Goal: Transaction & Acquisition: Obtain resource

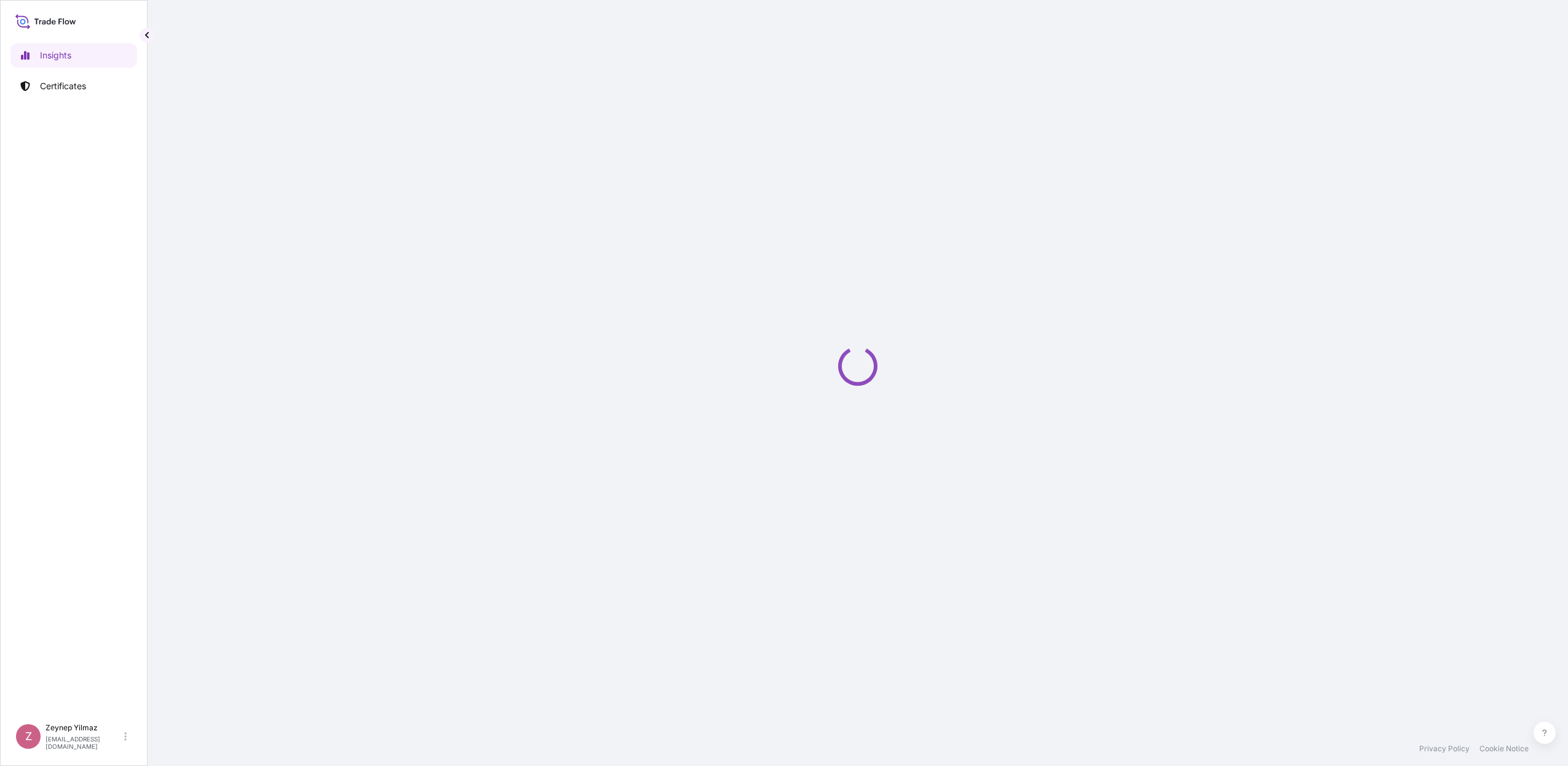
select select "2025"
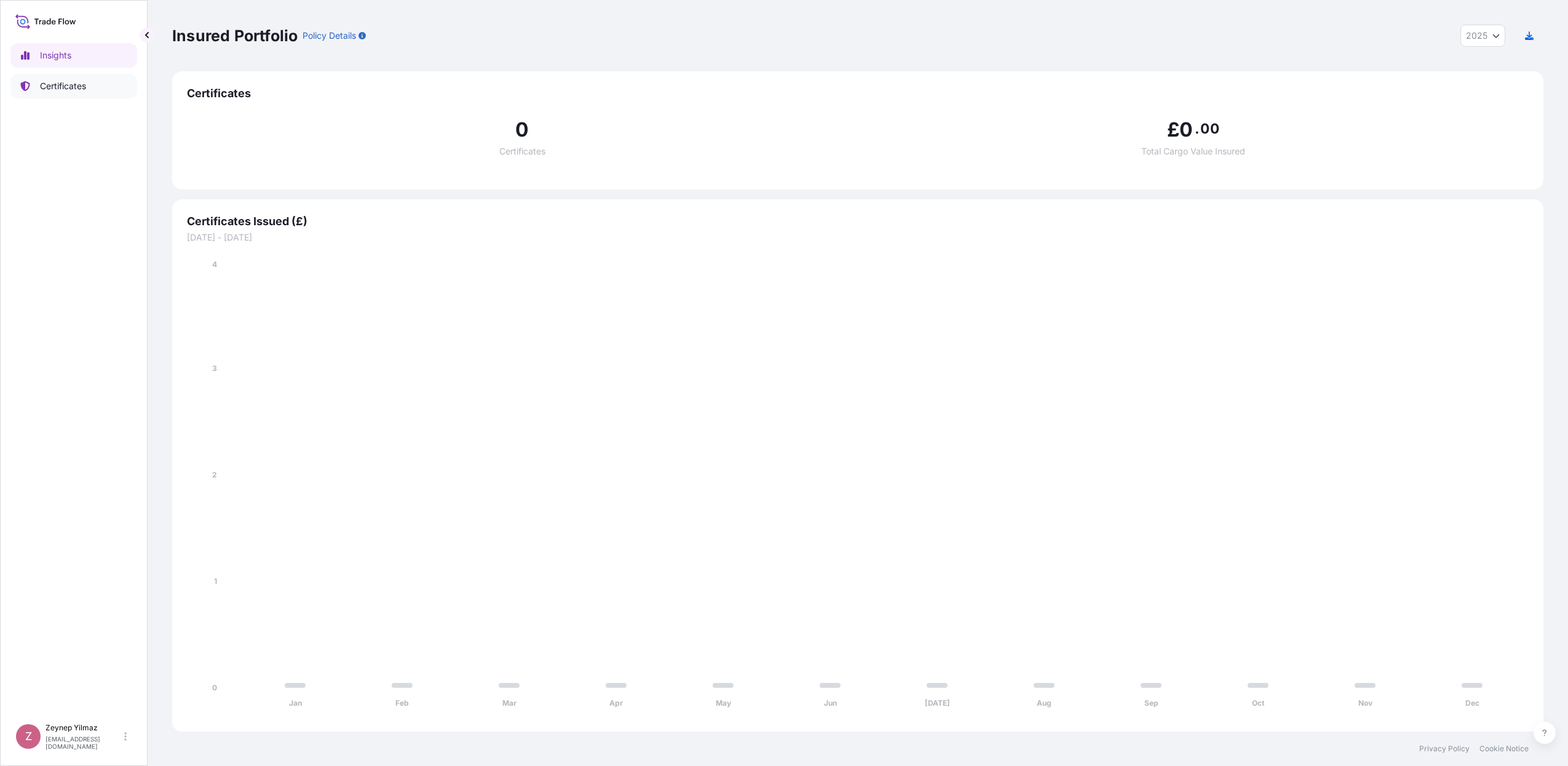
click at [81, 92] on link "Certificates" at bounding box center [73, 85] width 126 height 24
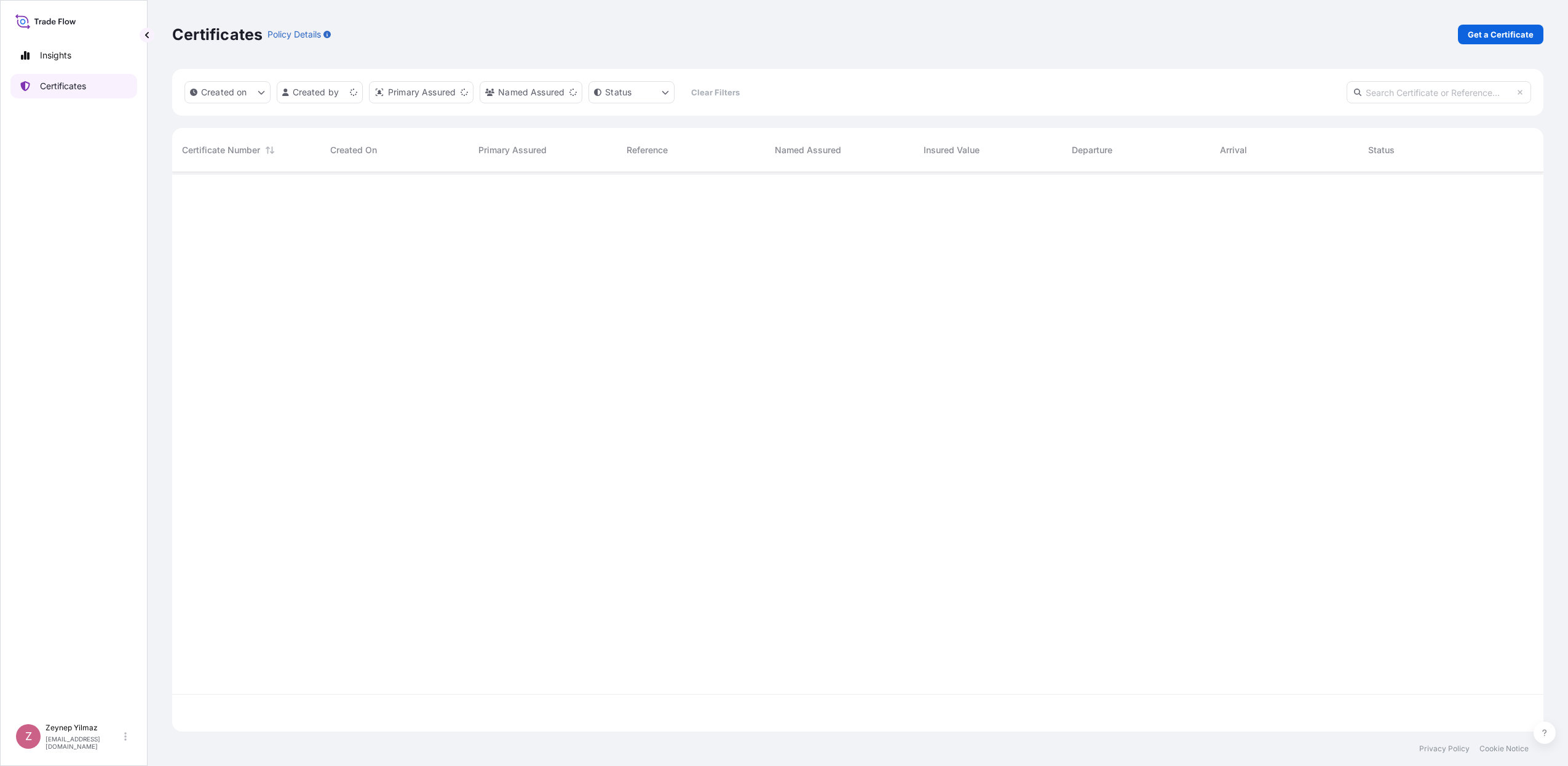
scroll to position [555, 1360]
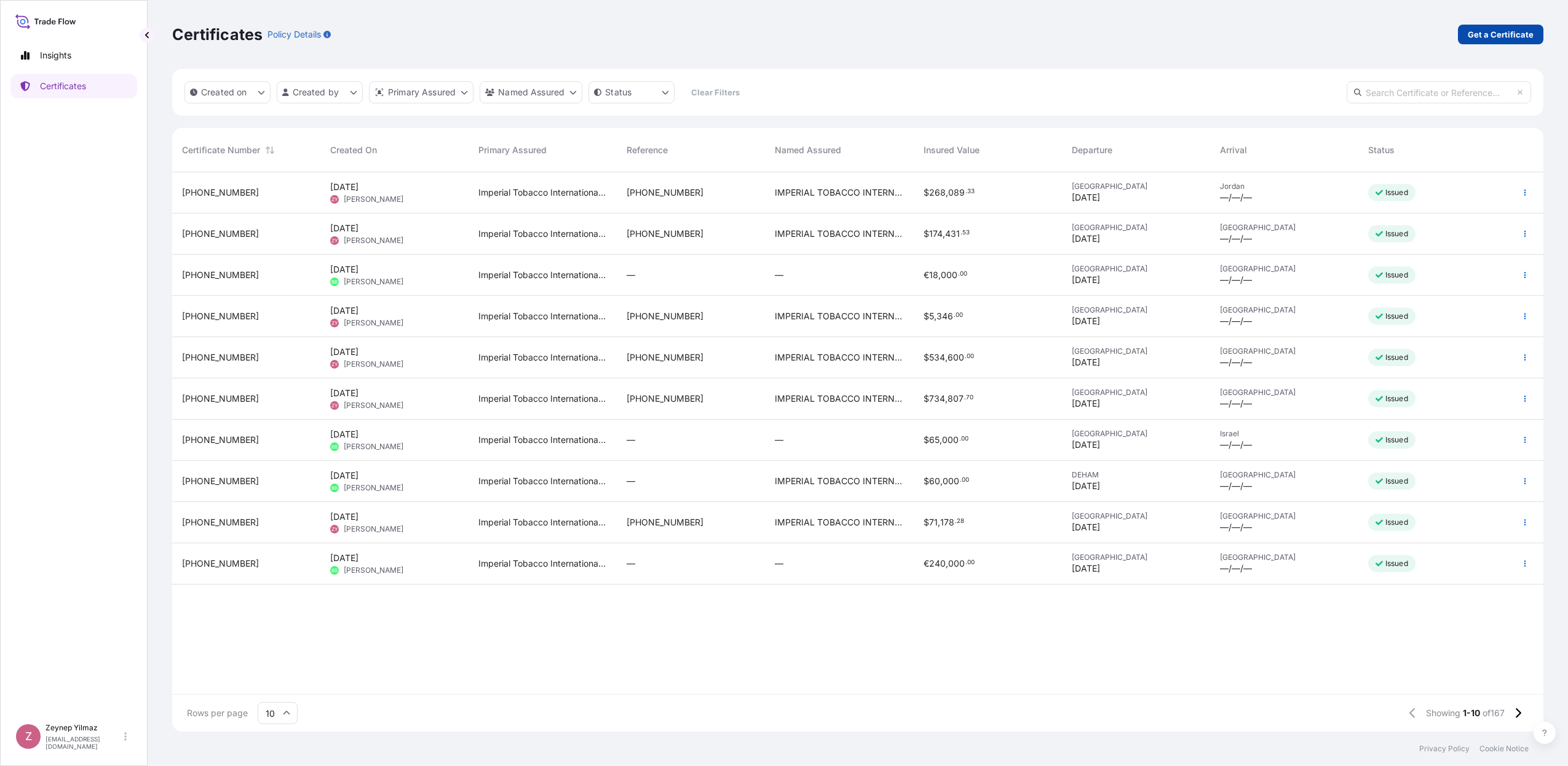
click at [1505, 35] on p "Get a Certificate" at bounding box center [1500, 35] width 65 height 13
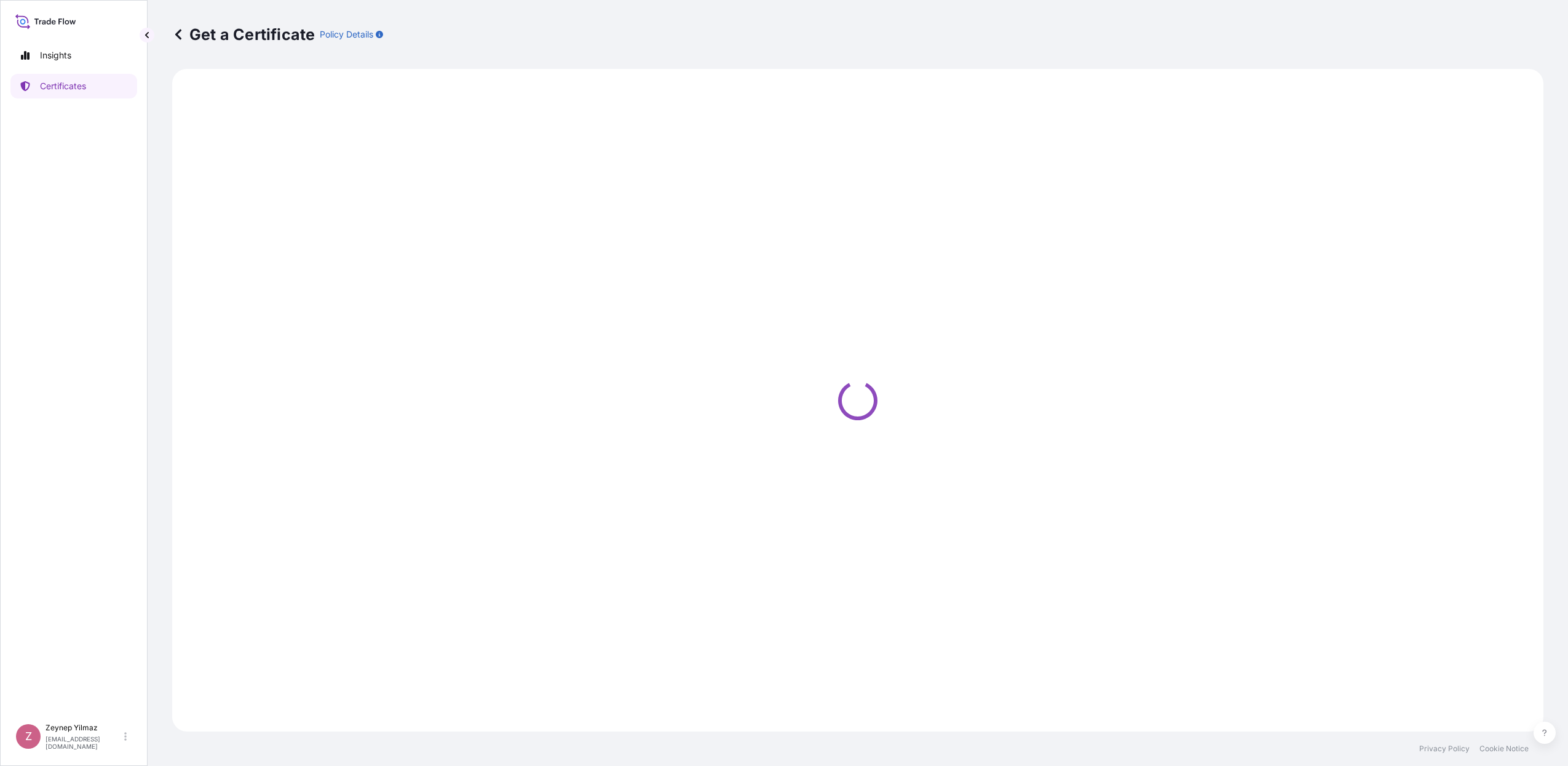
select select "Sea"
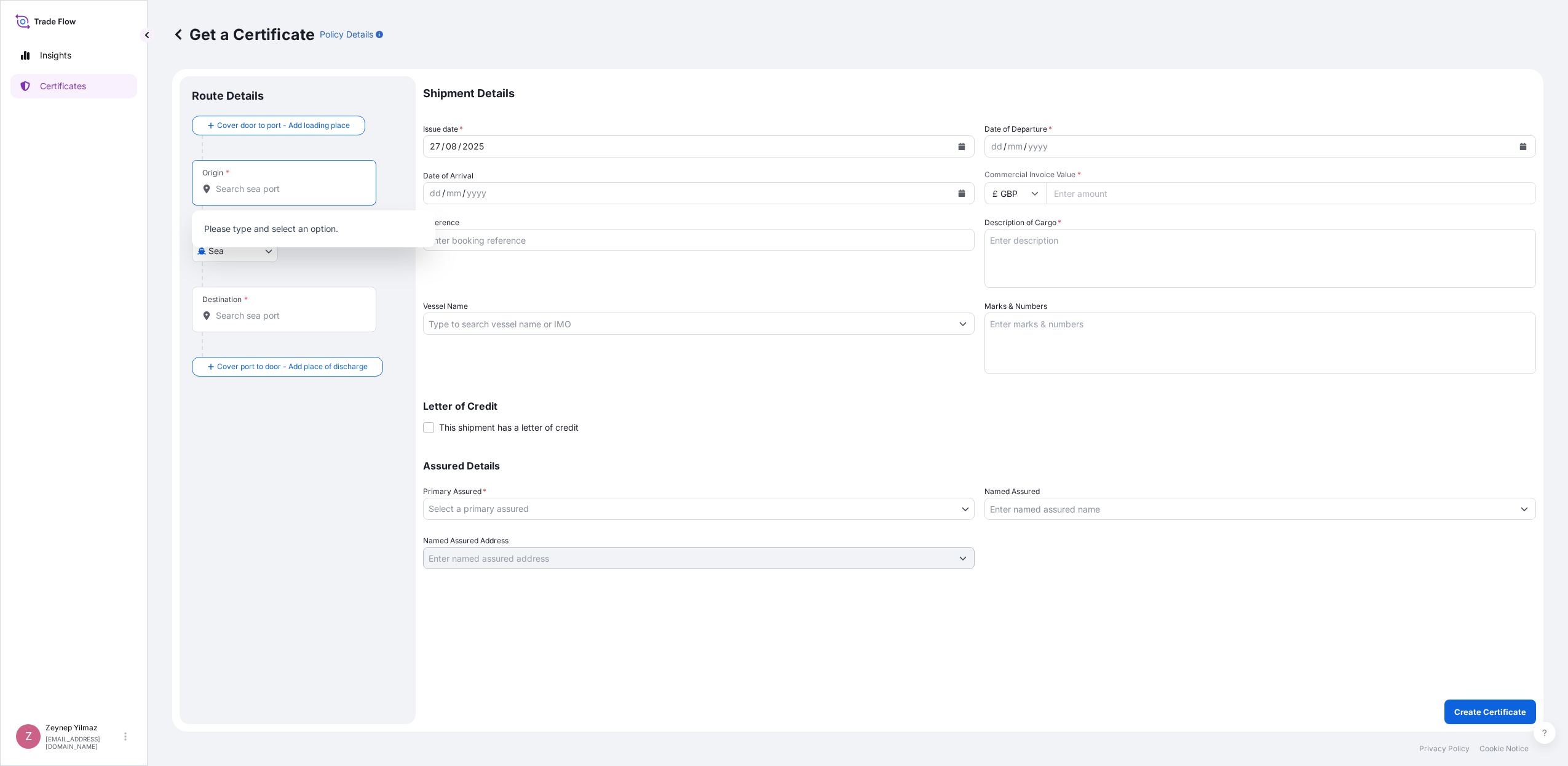
click at [272, 190] on input "Origin *" at bounding box center [288, 189] width 145 height 13
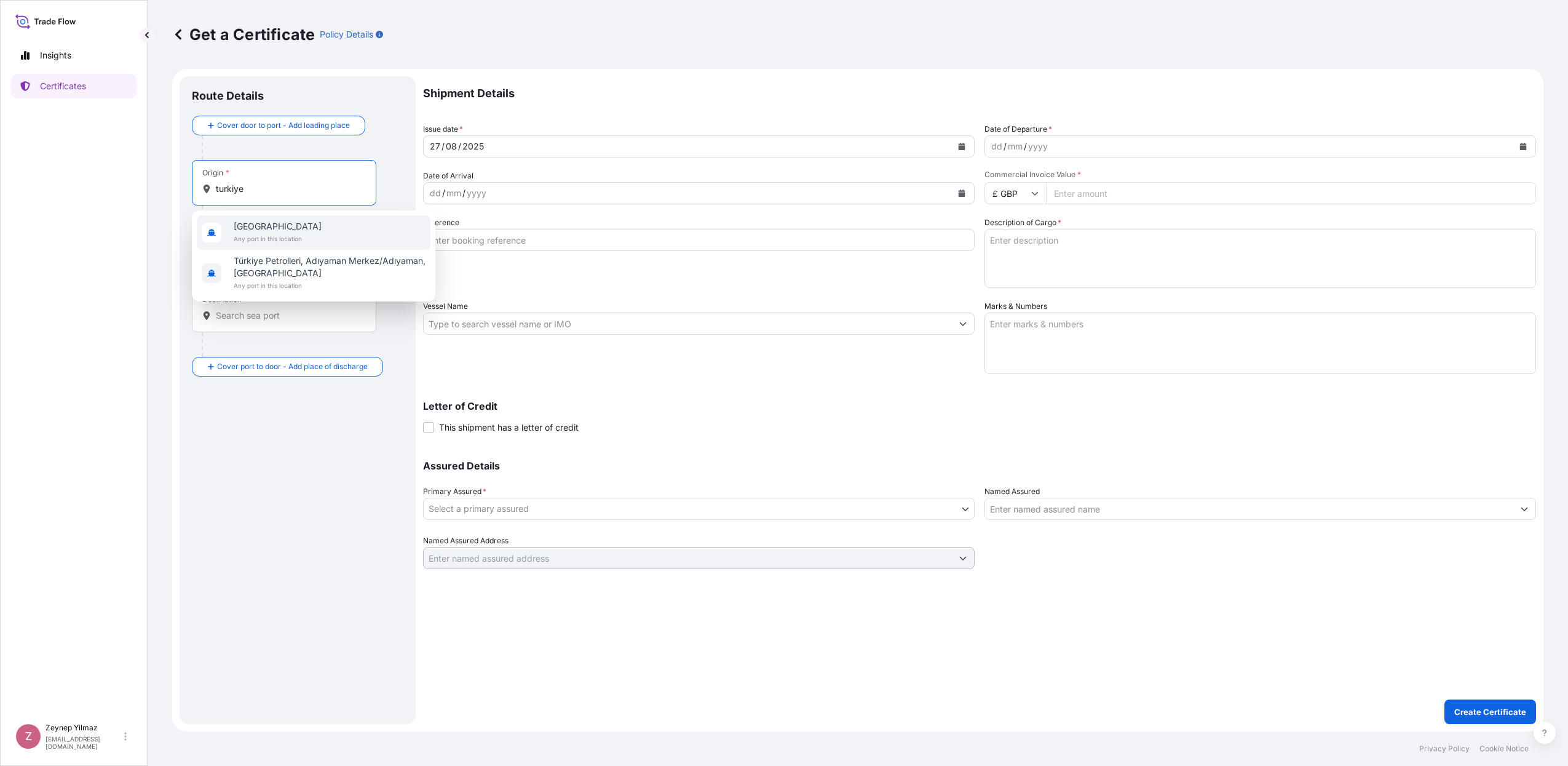
click at [257, 229] on span "[GEOGRAPHIC_DATA]" at bounding box center [278, 227] width 88 height 13
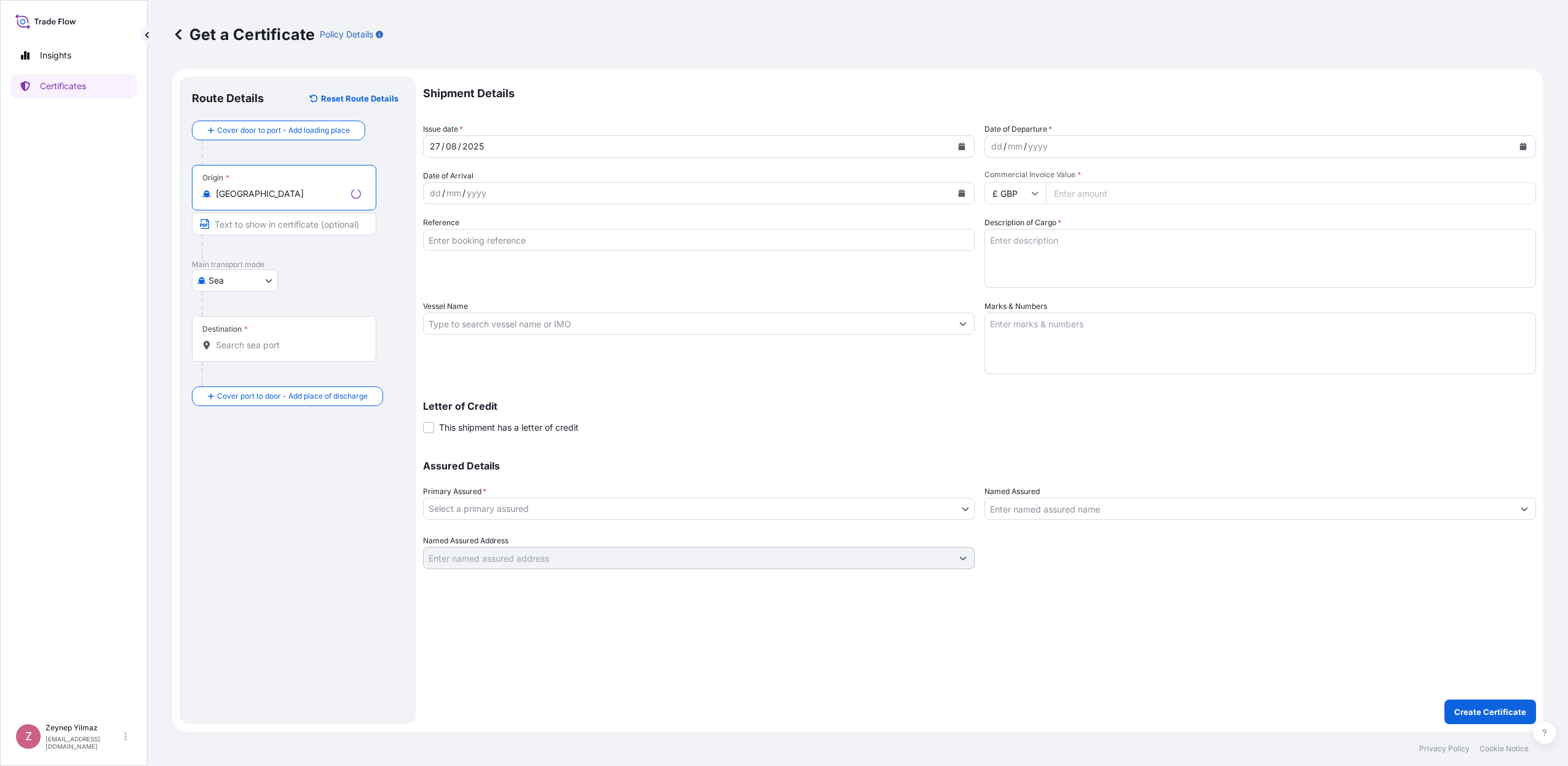
type input "[GEOGRAPHIC_DATA]"
click at [259, 347] on input "Destination *" at bounding box center [288, 345] width 145 height 13
click at [262, 383] on b "[GEOGRAPHIC_DATA]" at bounding box center [278, 383] width 90 height 11
type input "[GEOGRAPHIC_DATA]"
click at [1516, 144] on button "Calendar" at bounding box center [1523, 146] width 20 height 20
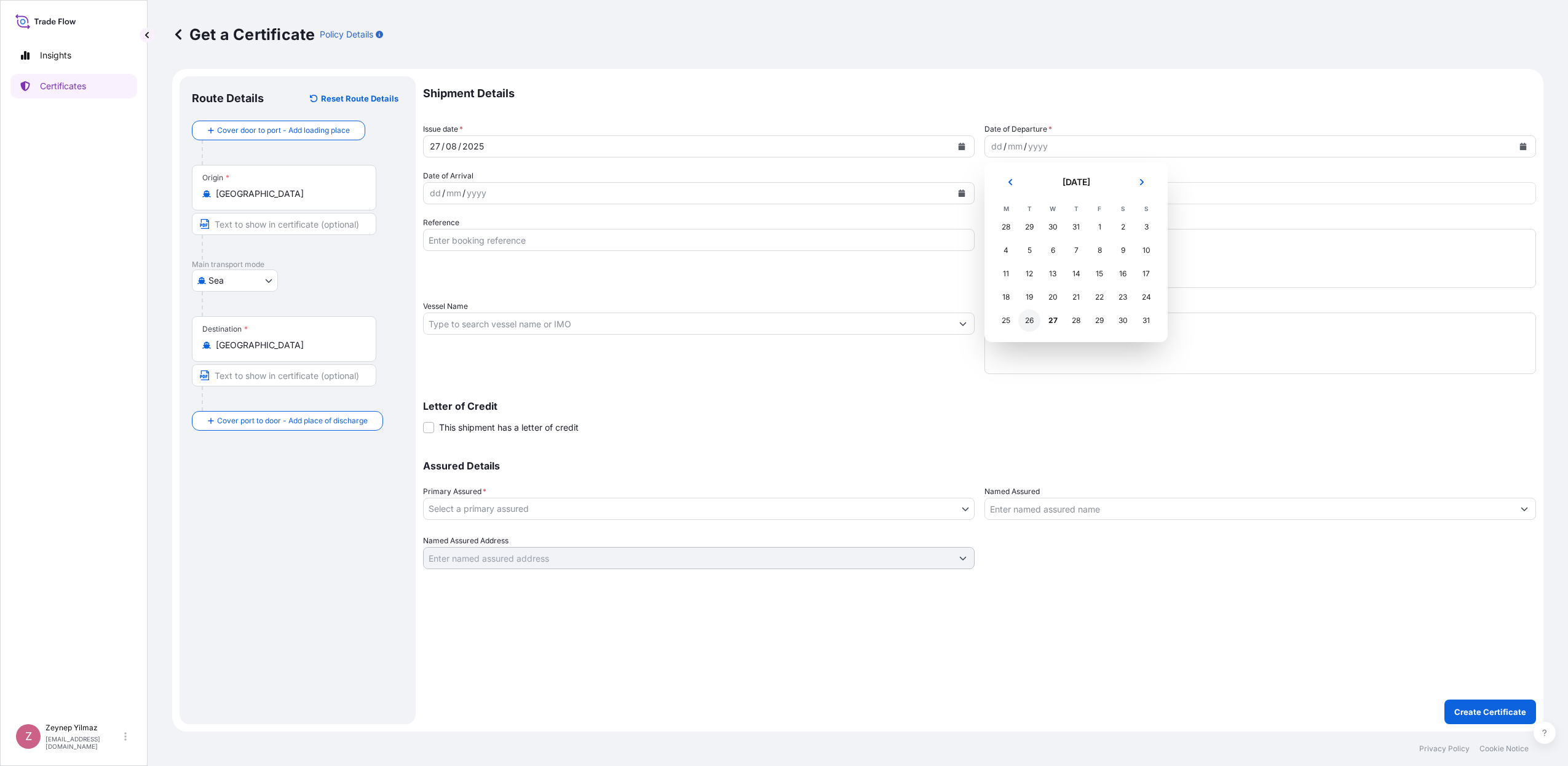
click at [1033, 322] on div "26" at bounding box center [1029, 320] width 22 height 22
click at [896, 144] on div "[DATE]" at bounding box center [688, 146] width 528 height 22
click at [965, 147] on button "Calendar" at bounding box center [962, 146] width 20 height 20
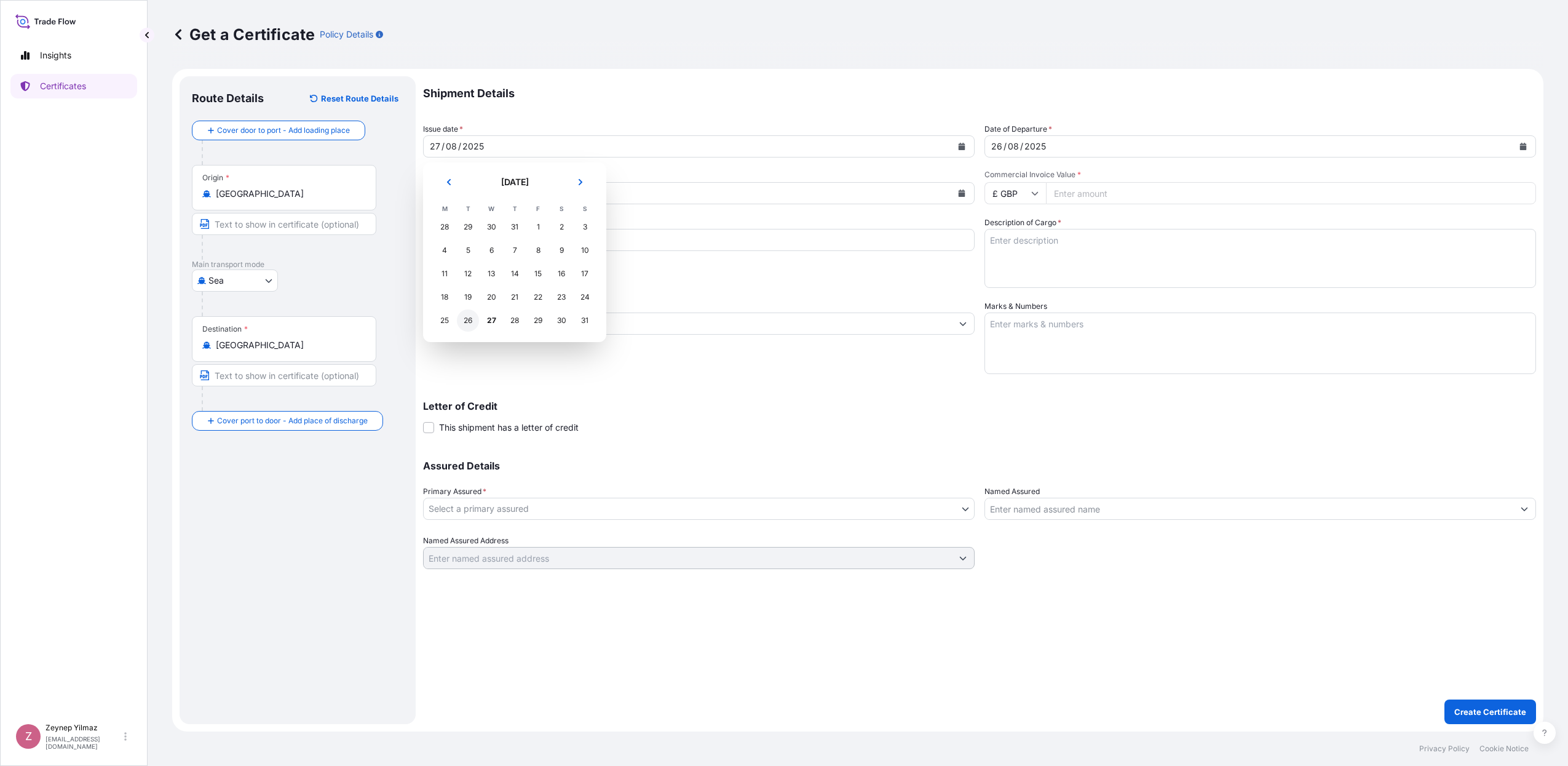
click at [472, 315] on div "26" at bounding box center [467, 320] width 22 height 22
click at [1025, 187] on input "£ GBP" at bounding box center [1015, 193] width 62 height 22
click at [1018, 290] on div "$ USD" at bounding box center [1015, 279] width 52 height 23
type input "$ USD"
click at [1092, 193] on input "Commercial Invoice Value *" at bounding box center [1290, 193] width 490 height 22
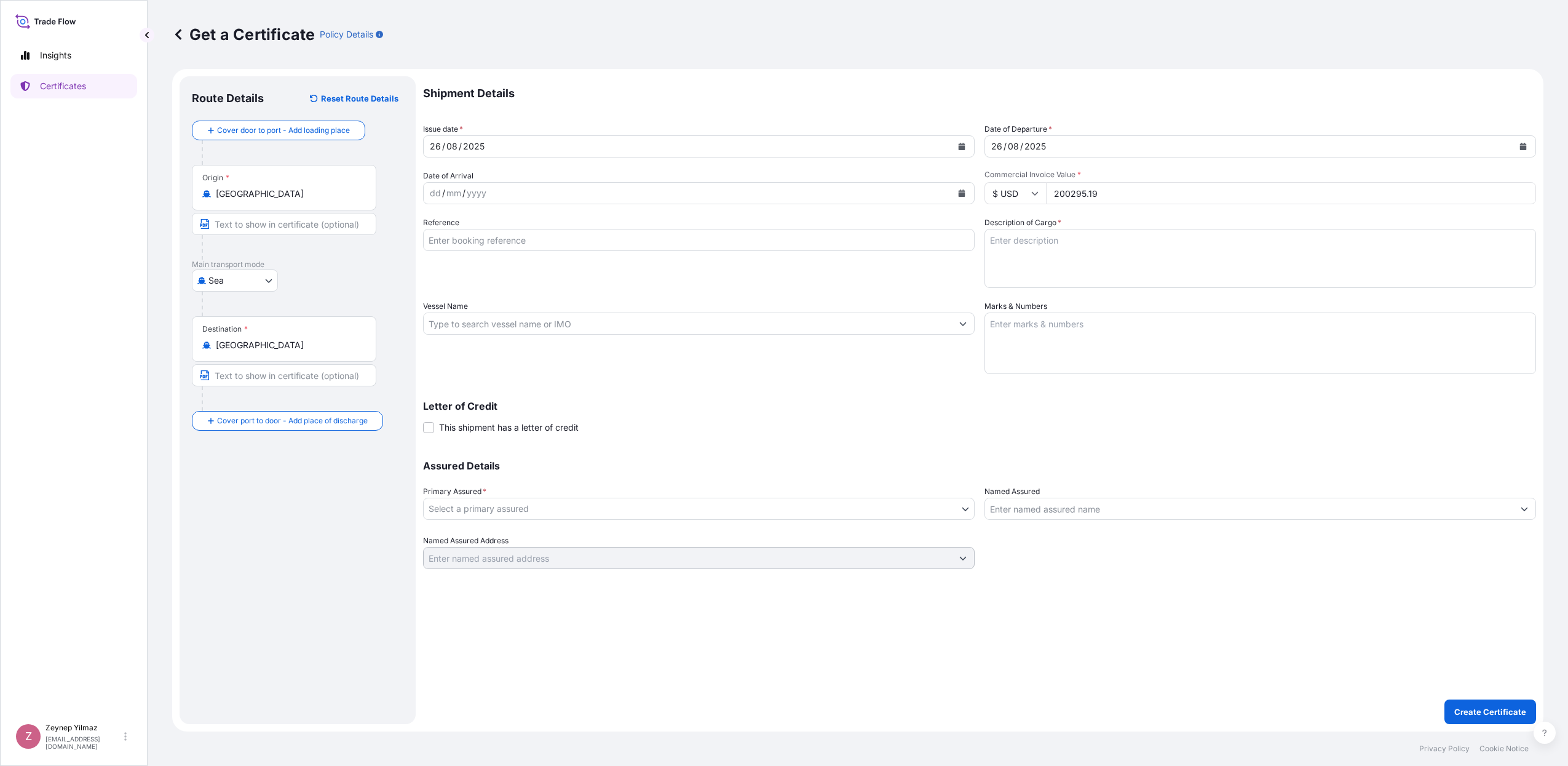
type input "200295.19"
click at [507, 237] on input "Reference" at bounding box center [699, 240] width 552 height 22
paste input "[PHONE_NUMBER]"
type input "[PHONE_NUMBER]"
click at [771, 269] on div "Reference [PHONE_NUMBER]" at bounding box center [699, 253] width 552 height 72
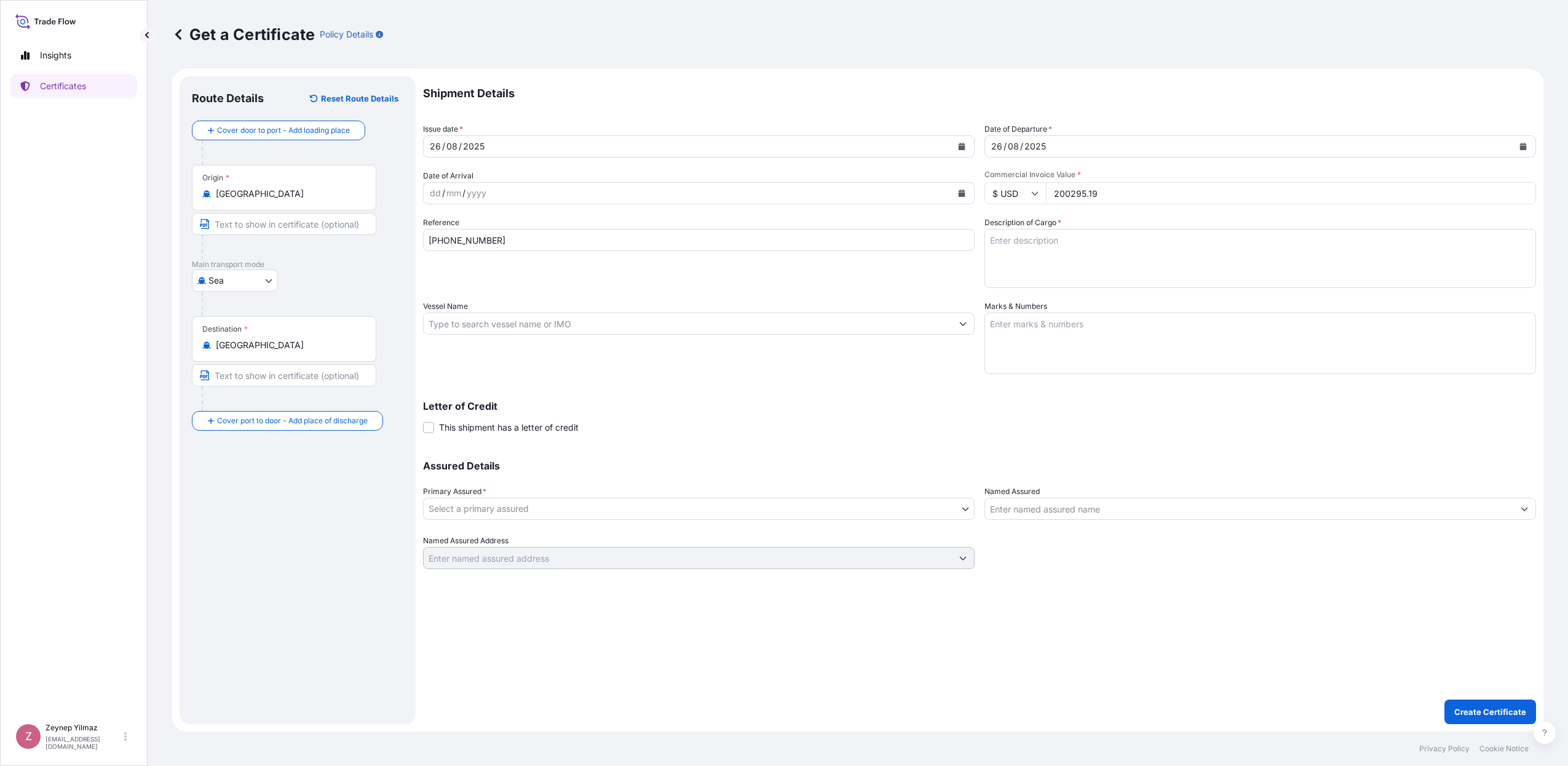
click at [586, 512] on body "Insights Certificates Z [PERSON_NAME] [EMAIL_ADDRESS][DOMAIN_NAME] Get a Certif…" at bounding box center [784, 383] width 1568 height 766
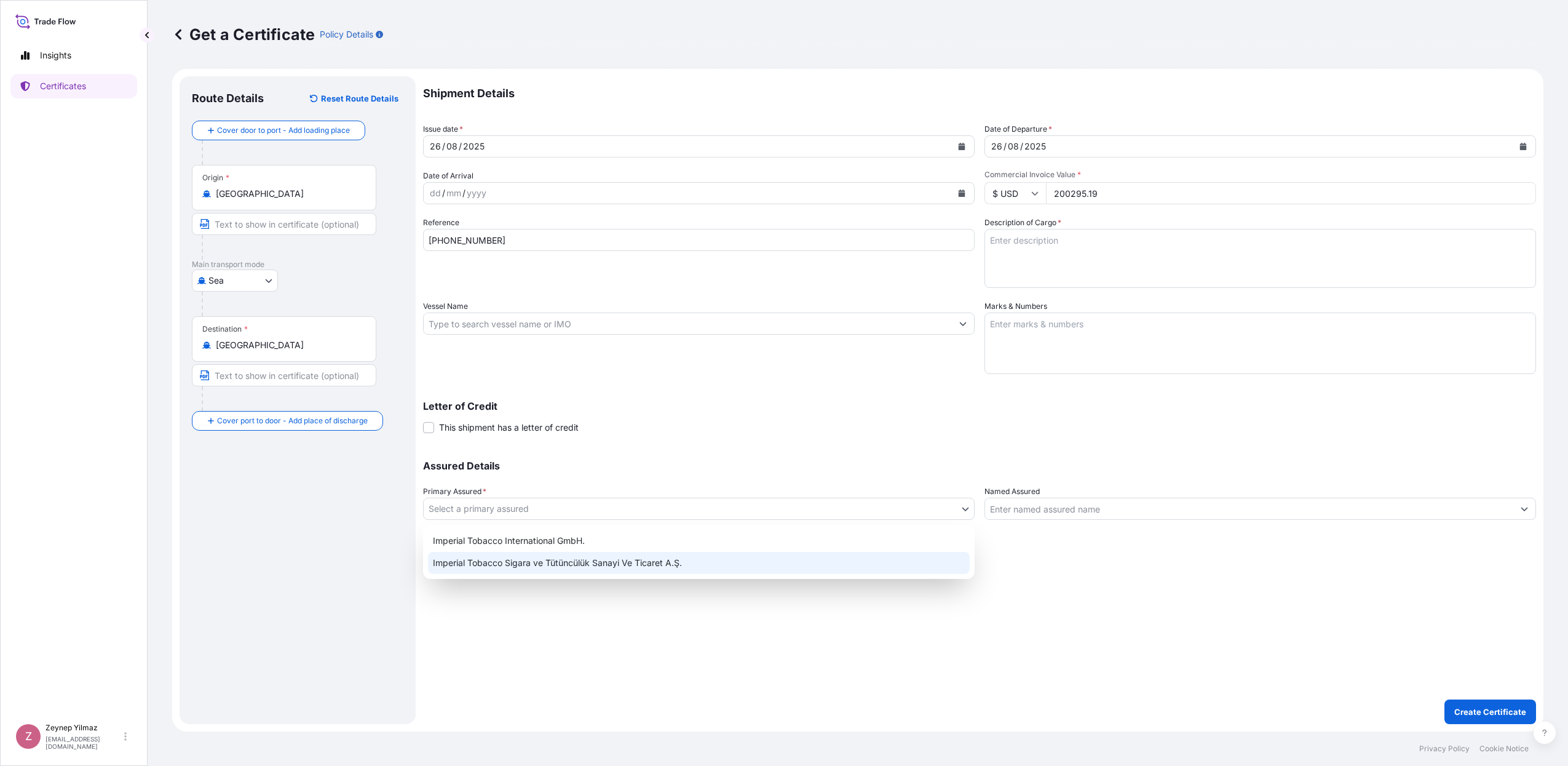
click at [549, 541] on div "Imperial Tobacco International GmbH." at bounding box center [698, 540] width 542 height 22
select select "31693"
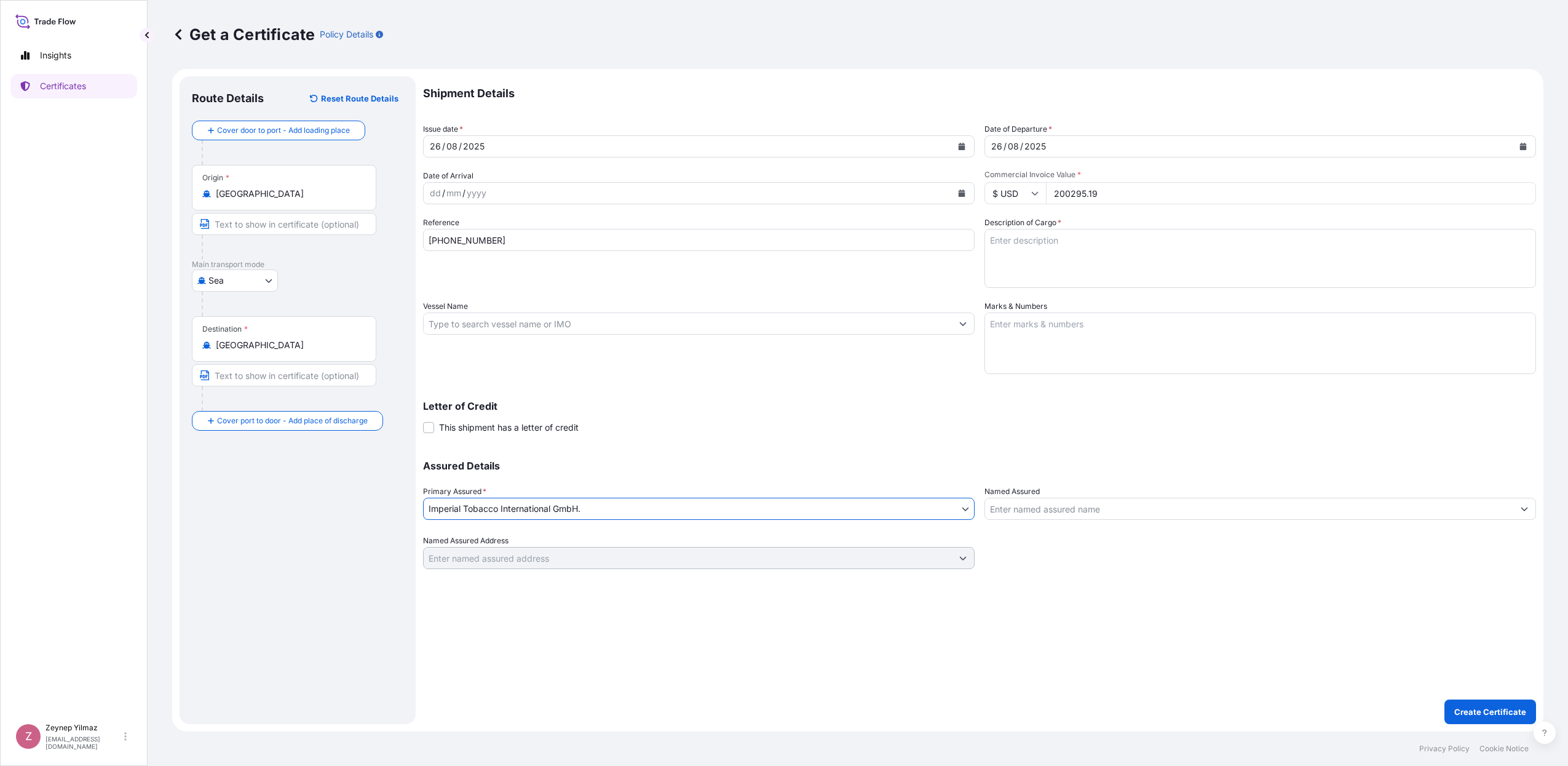
click at [1009, 516] on input "Named Assured" at bounding box center [1249, 509] width 528 height 22
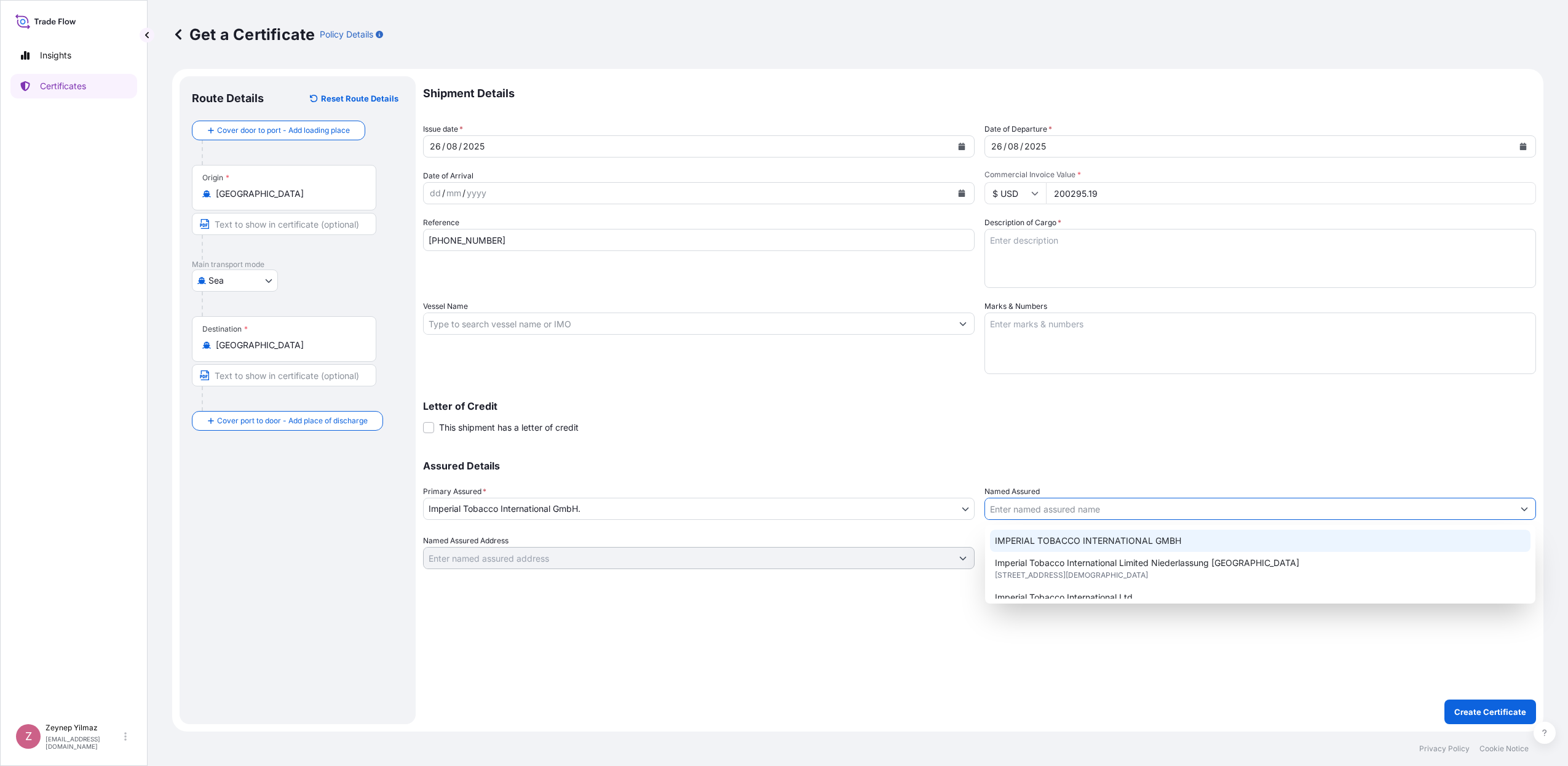
click at [1028, 543] on span "IMPERIAL TOBACCO INTERNATIONAL GMBH" at bounding box center [1088, 541] width 186 height 13
type input "IMPERIAL TOBACCO INTERNATIONAL GMBH"
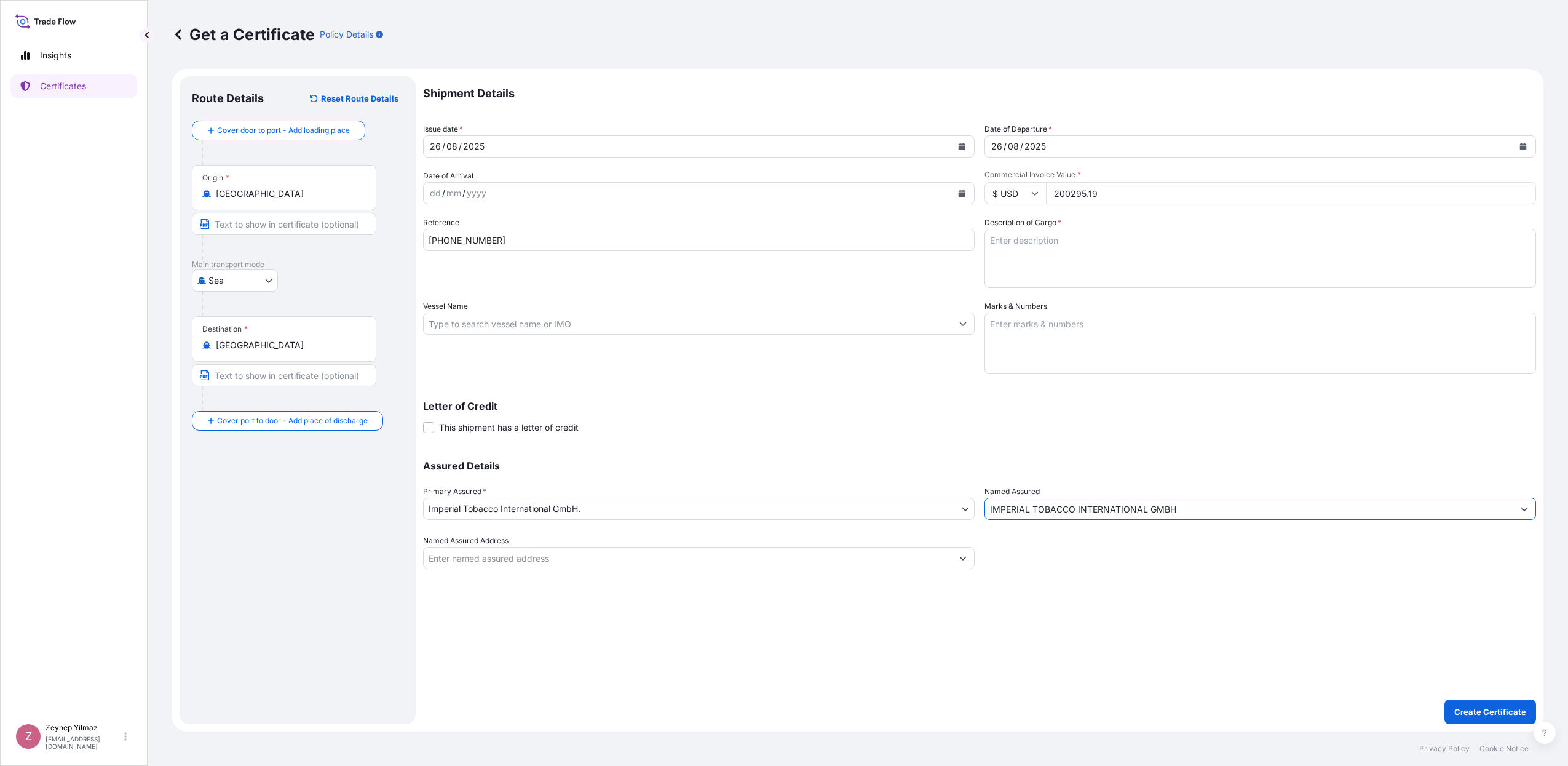
click at [959, 406] on p "Letter of Credit" at bounding box center [980, 406] width 1113 height 10
click at [1036, 247] on textarea "Description of Cargo *" at bounding box center [1261, 259] width 552 height 59
paste textarea "144 CASES OF CIGARETTES MARKED: 1001230092/1-144 PO209425 MAN NOT FOR EU SALE T…"
drag, startPoint x: 1005, startPoint y: 237, endPoint x: 966, endPoint y: 237, distance: 39.0
click at [966, 237] on div "Shipment Details Issue date * [DATE] Date of Departure * [DATE] Date of Arrival…" at bounding box center [980, 323] width 1113 height 493
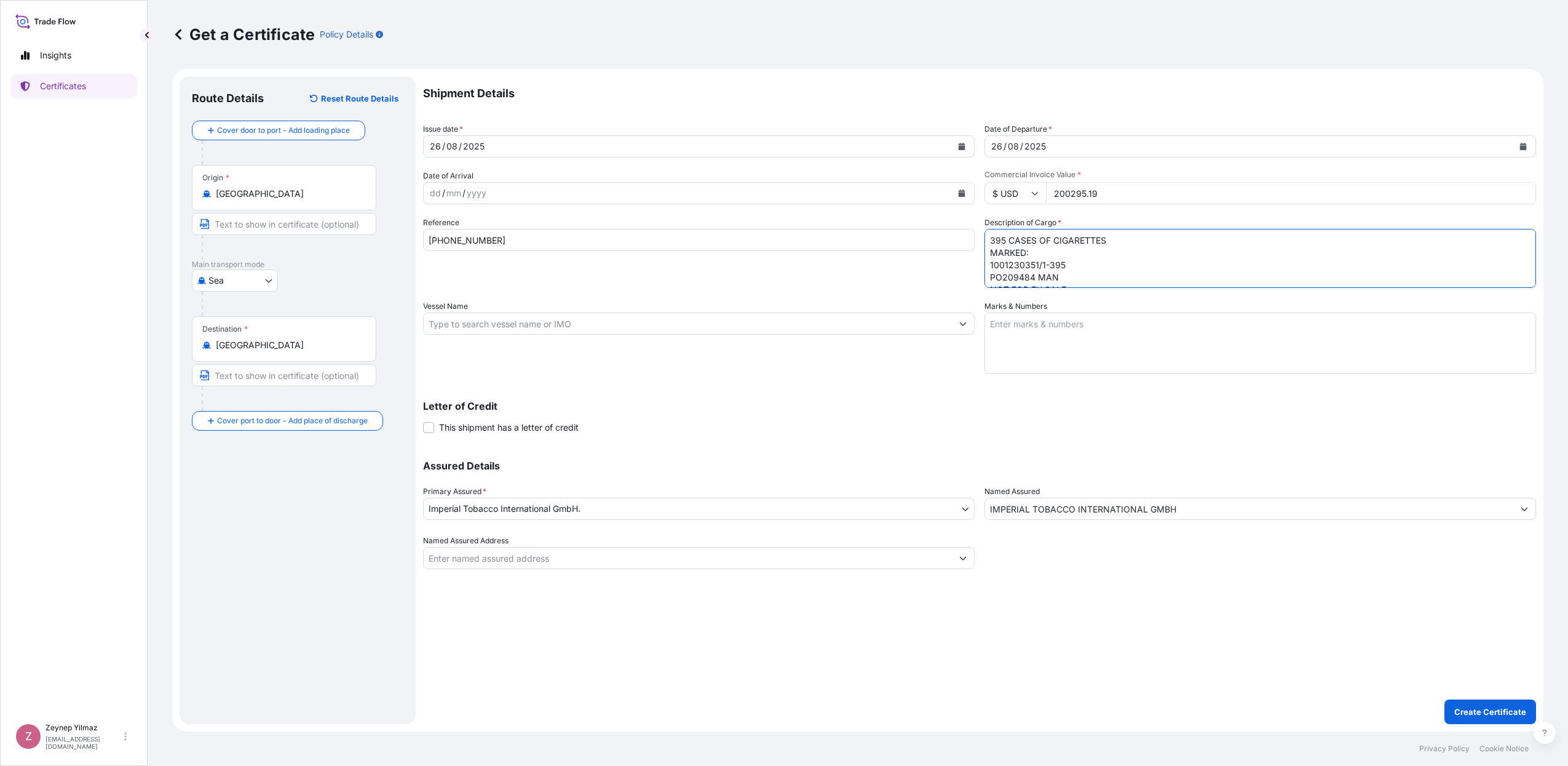
click at [1065, 280] on textarea "395 CASES OF CIGARETTES MARKED: 1001230351/1-395 PO209484 MAN NOT FOR EU SALE T…" at bounding box center [1261, 259] width 552 height 59
type textarea "395 CASES OF CIGARETTES MARKED: 1001230351/1-395 PO209484 MAN NOT FOR EU SALE T…"
click at [1495, 709] on p "Create Certificate" at bounding box center [1490, 712] width 72 height 13
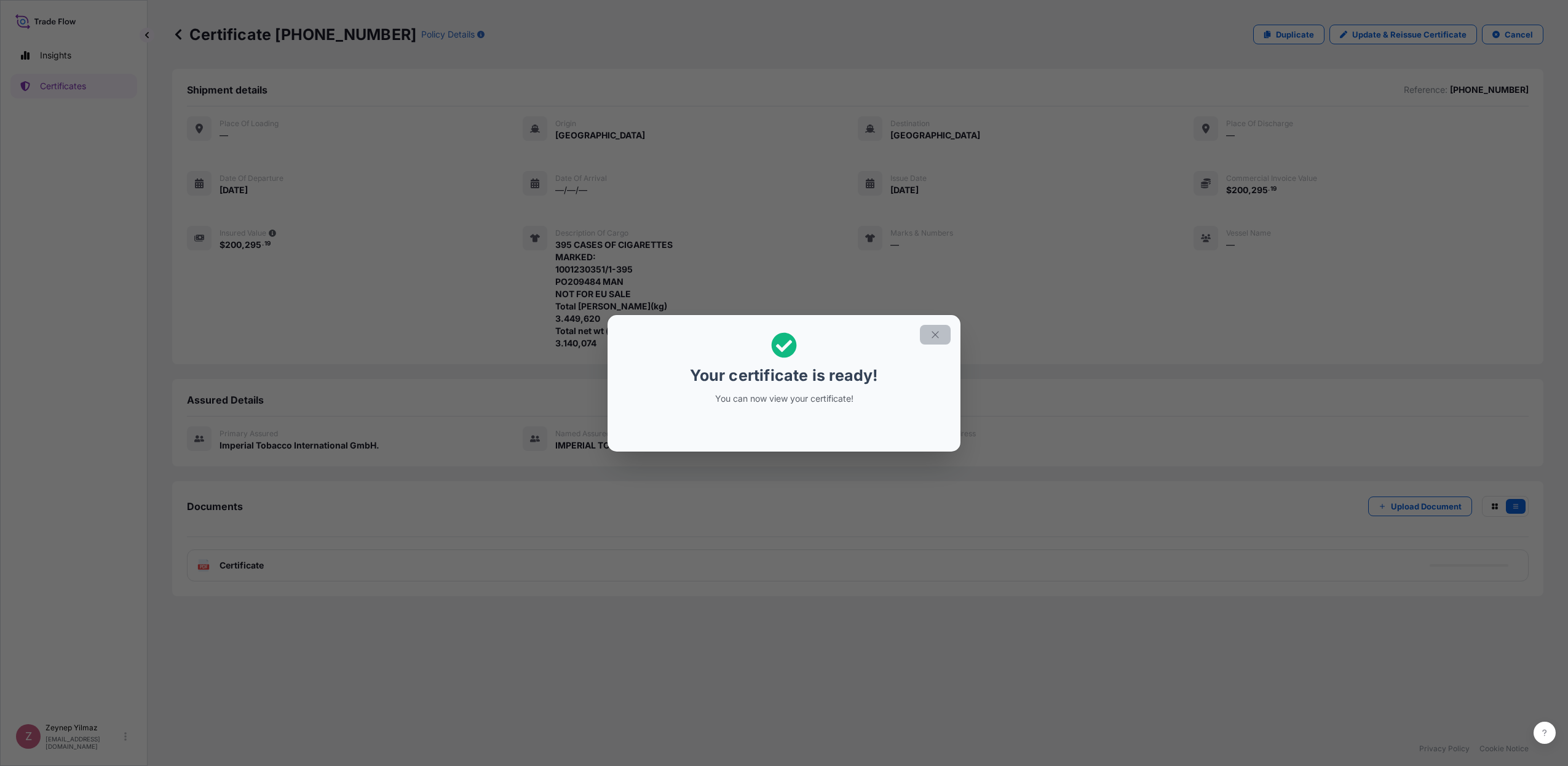
click at [933, 336] on icon "button" at bounding box center [935, 334] width 11 height 11
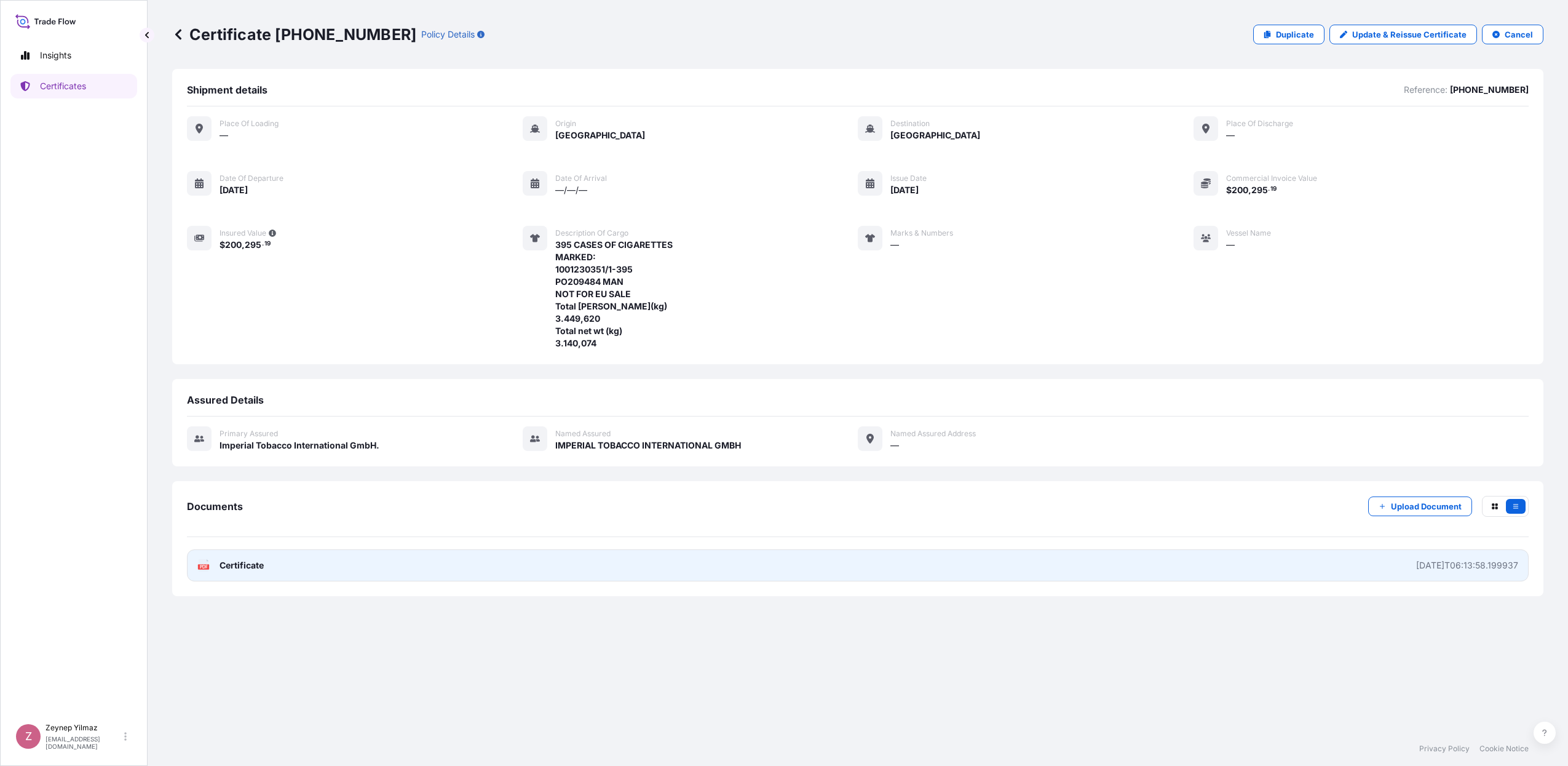
click at [830, 568] on link "PDF Certificate [DATE]T06:13:58.199937" at bounding box center [858, 565] width 1342 height 32
